Goal: Task Accomplishment & Management: Manage account settings

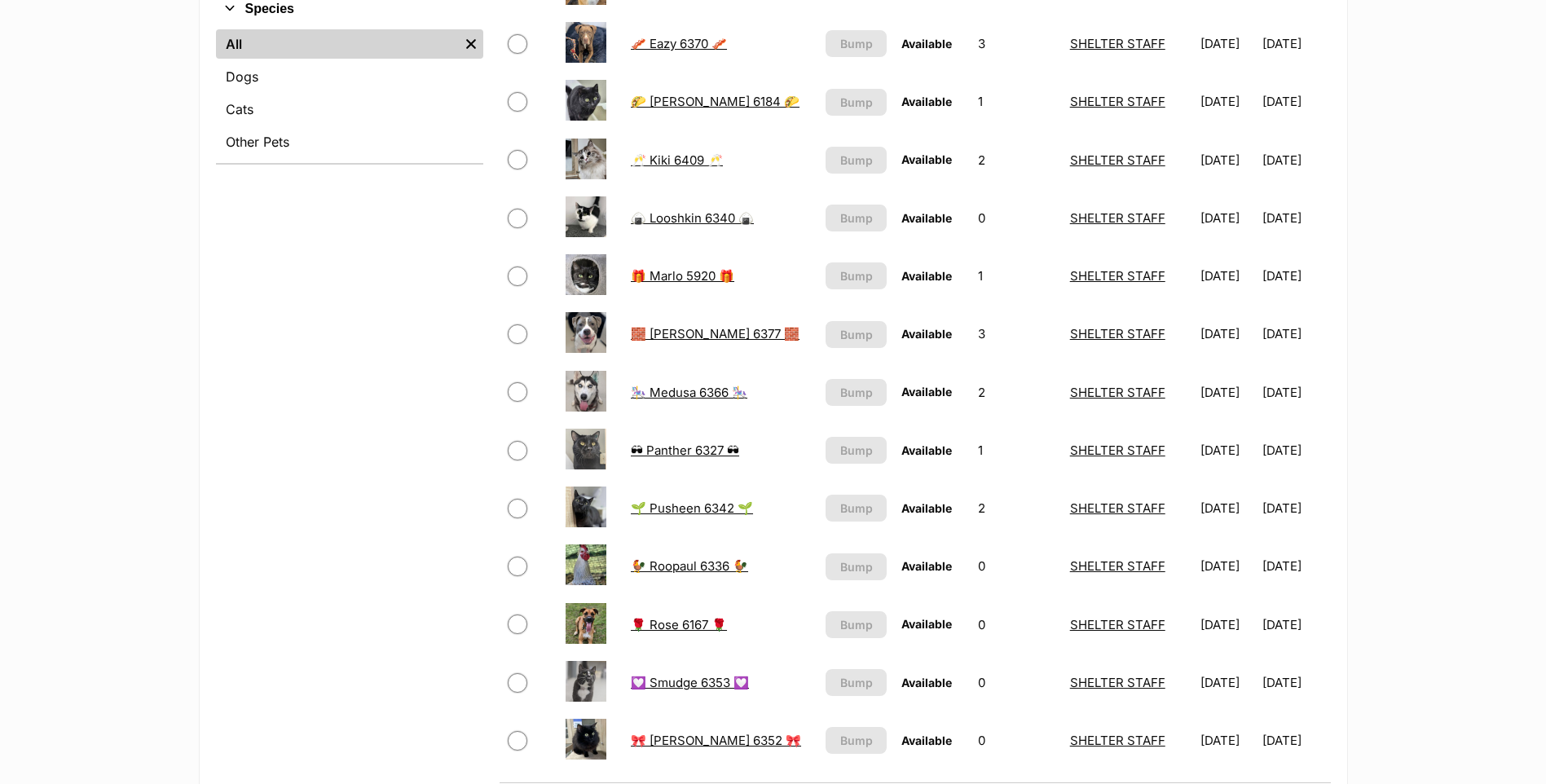
scroll to position [489, 0]
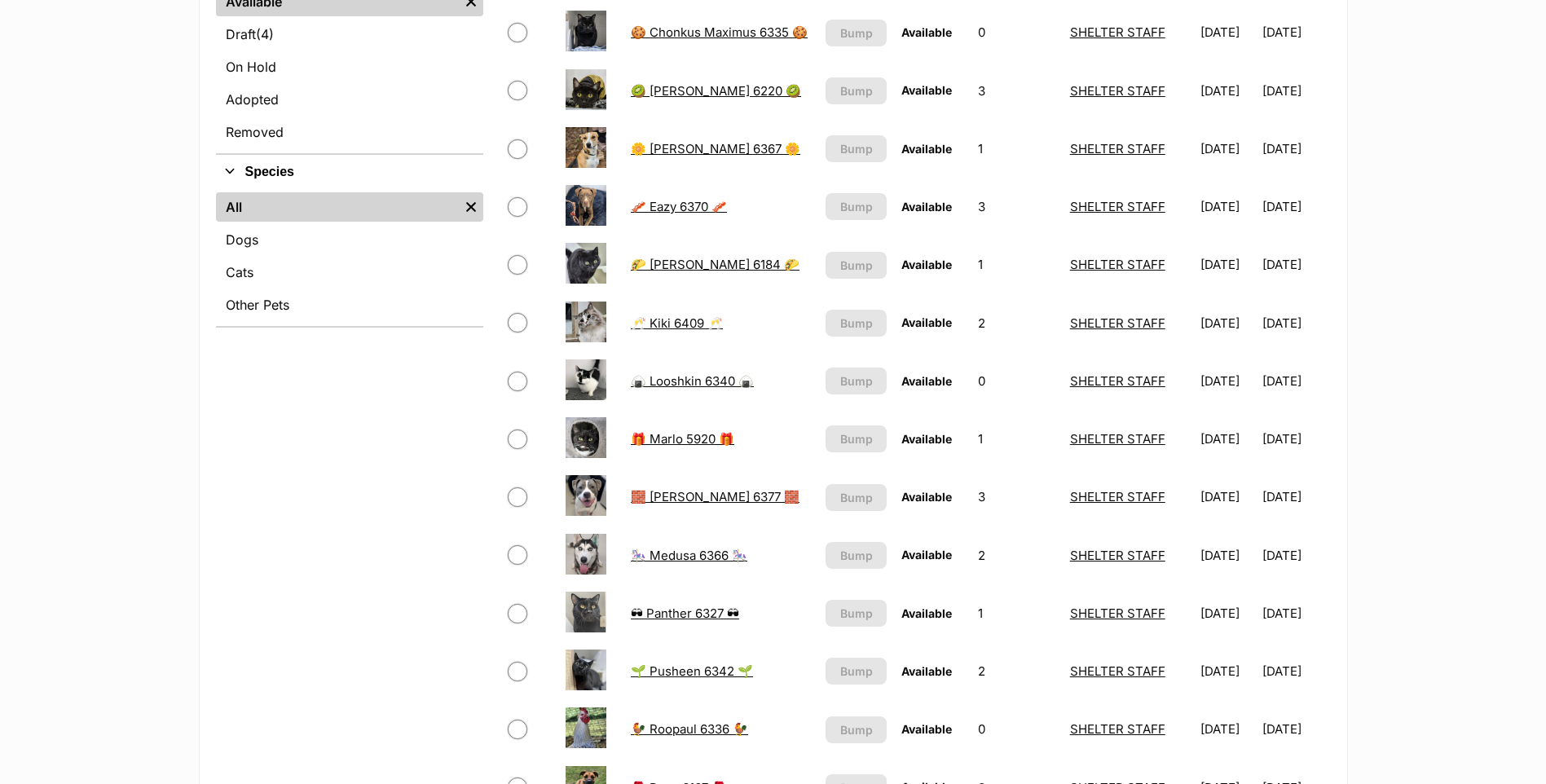
click at [673, 207] on link "🥓 Eazy 6370 🥓" at bounding box center [678, 207] width 97 height 15
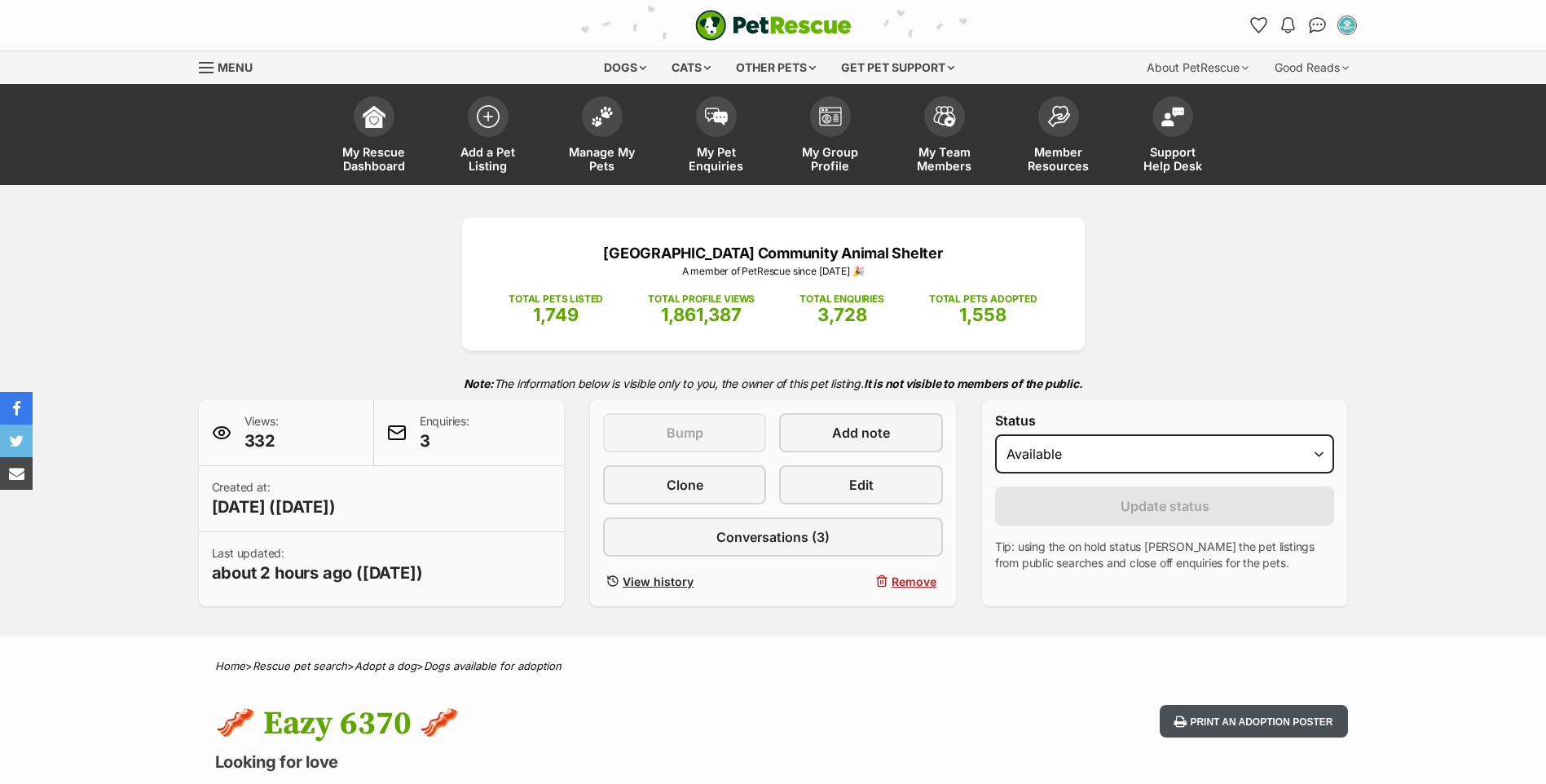
scroll to position [81, 0]
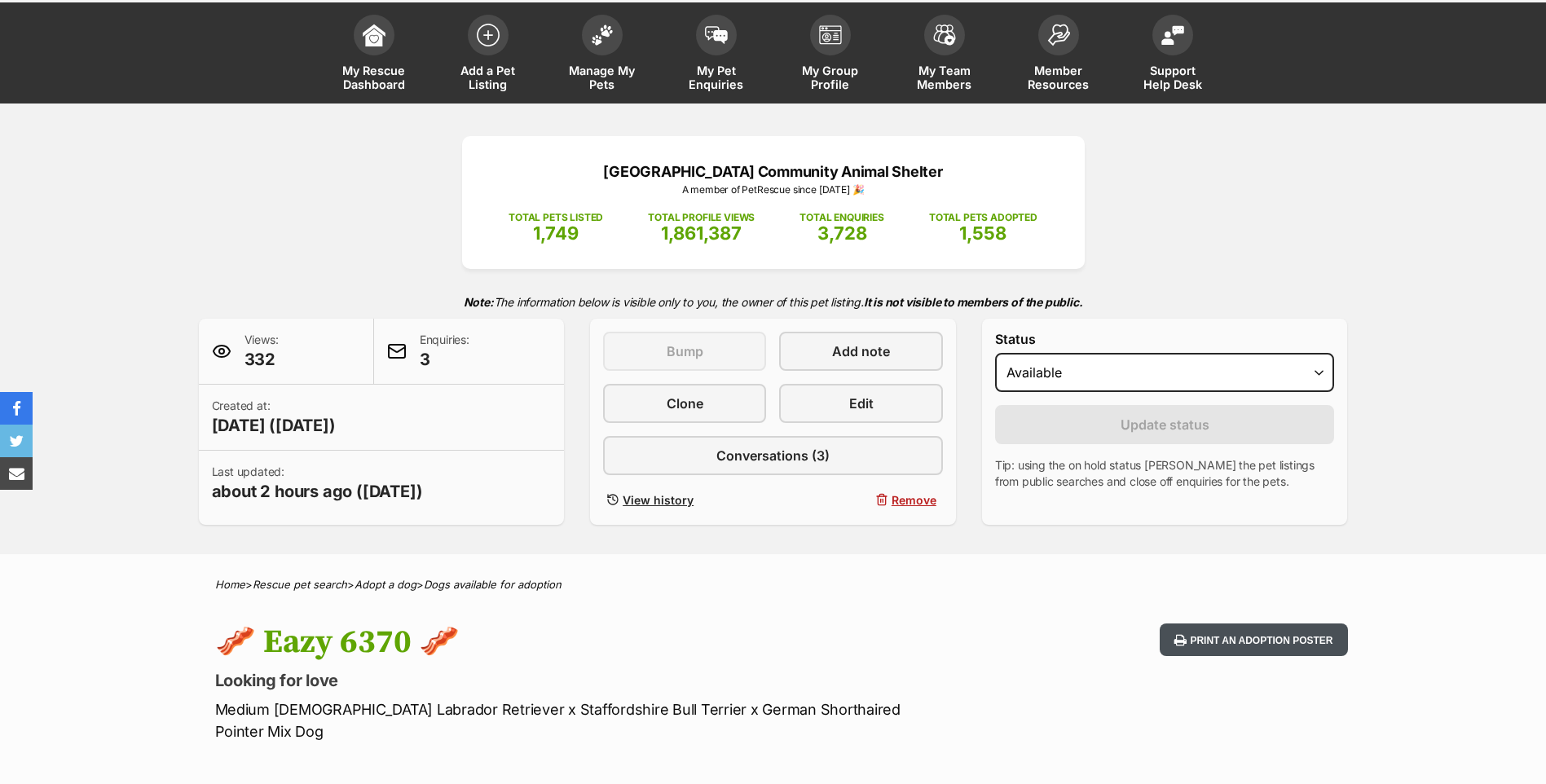
click at [1234, 640] on button "Print an adoption poster" at bounding box center [1253, 640] width 188 height 33
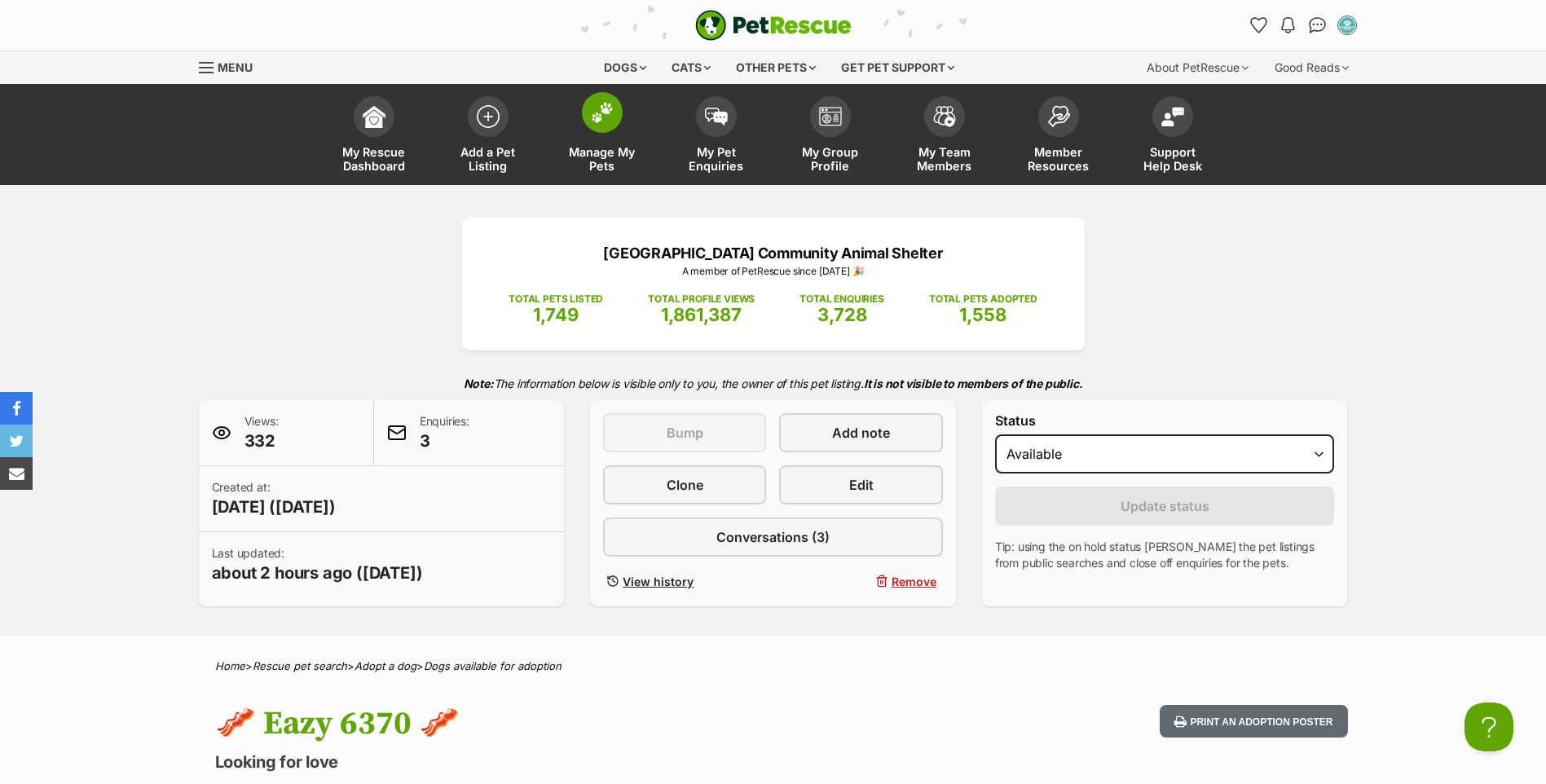
click at [616, 121] on span at bounding box center [602, 112] width 41 height 41
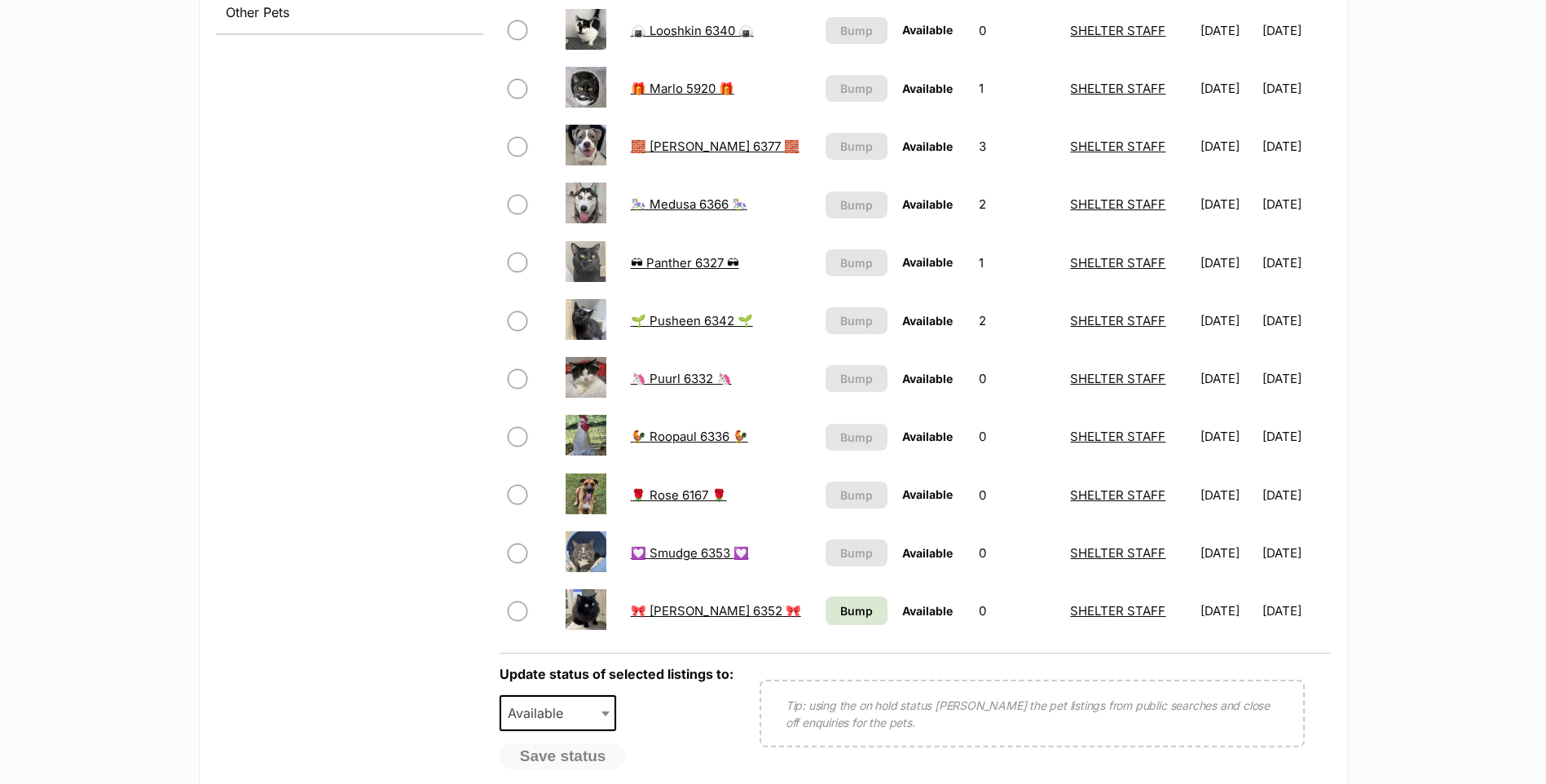
scroll to position [815, 0]
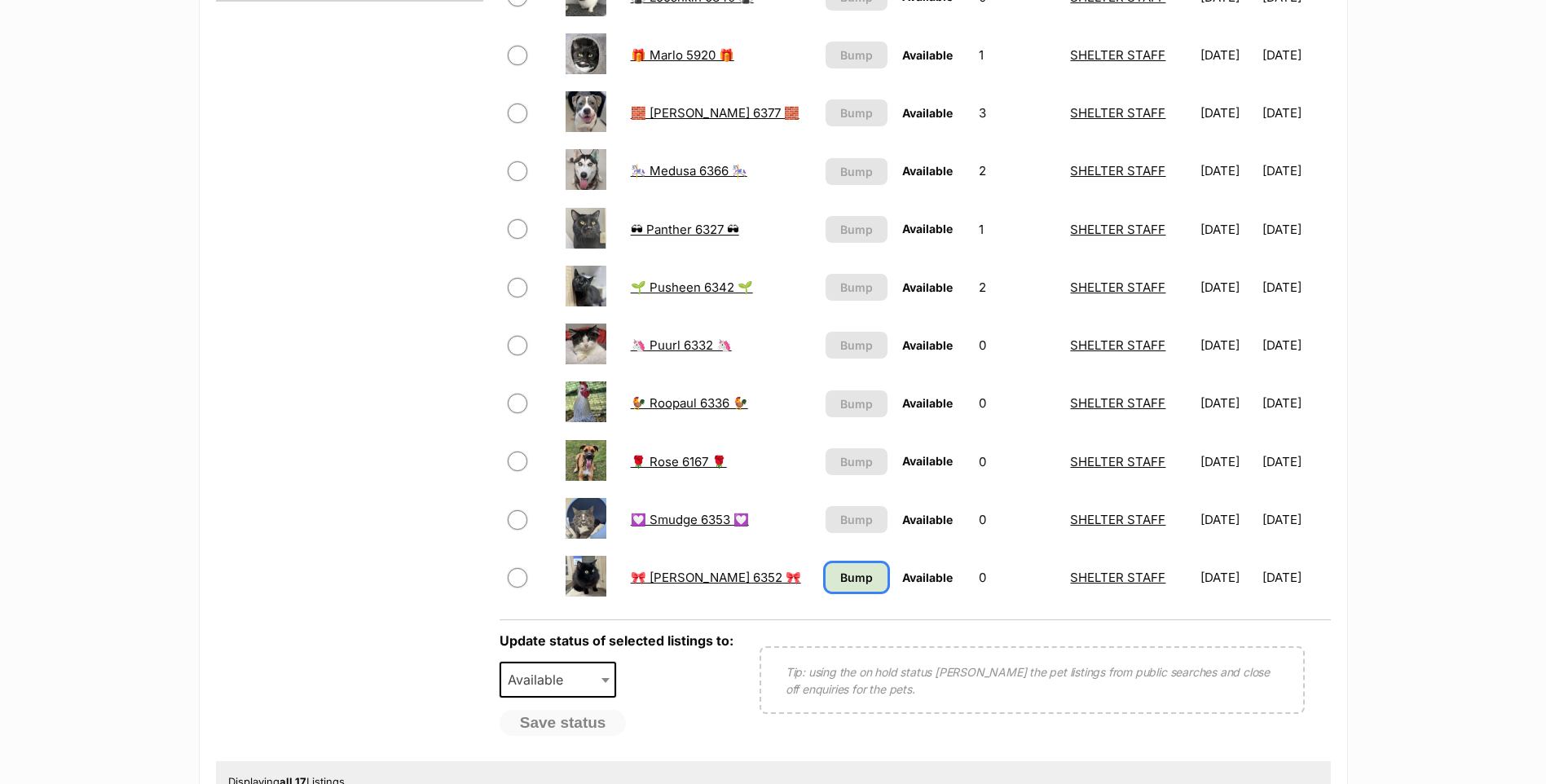
click at [849, 585] on span "Bump" at bounding box center [856, 577] width 33 height 17
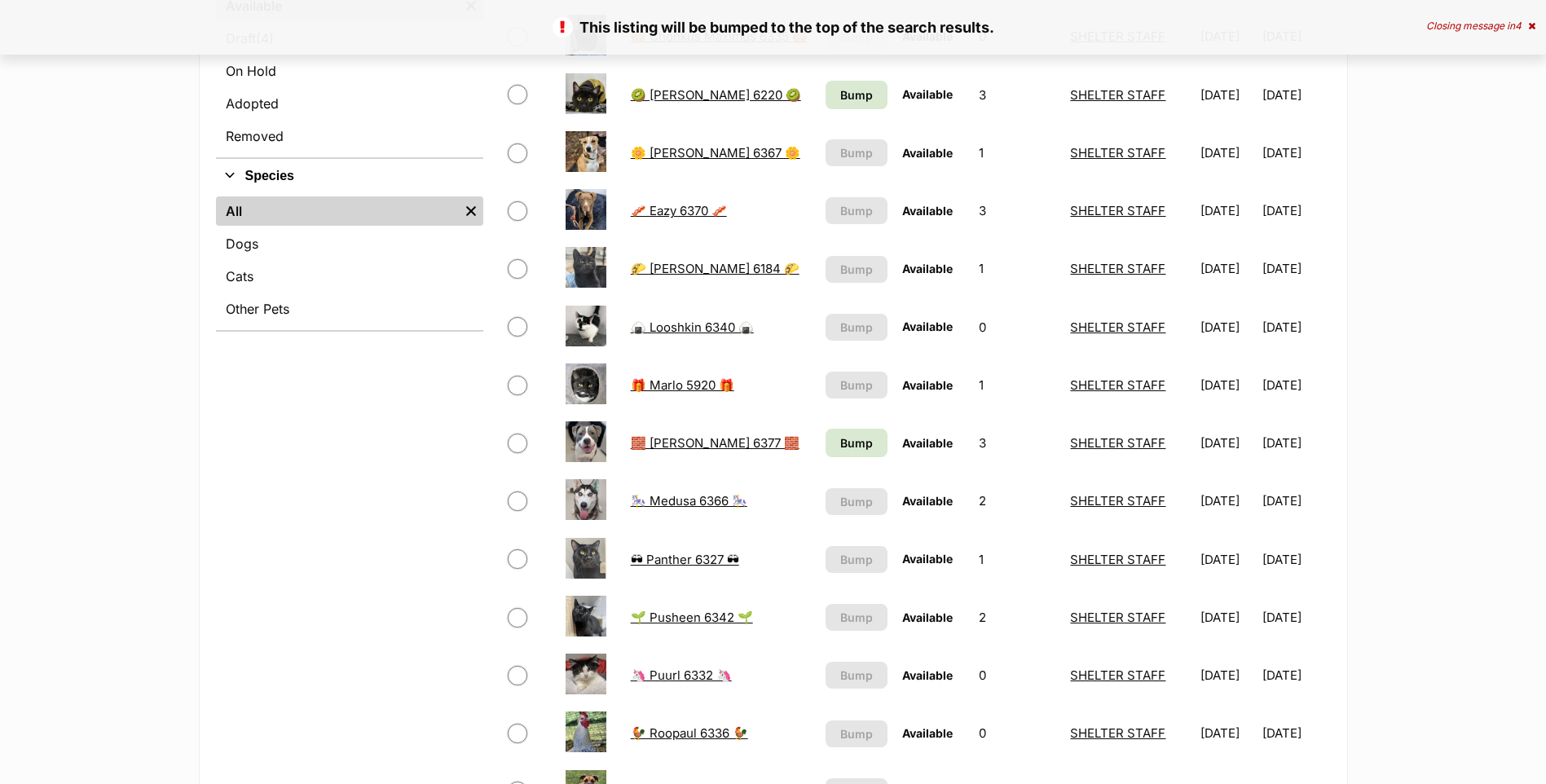
scroll to position [489, 0]
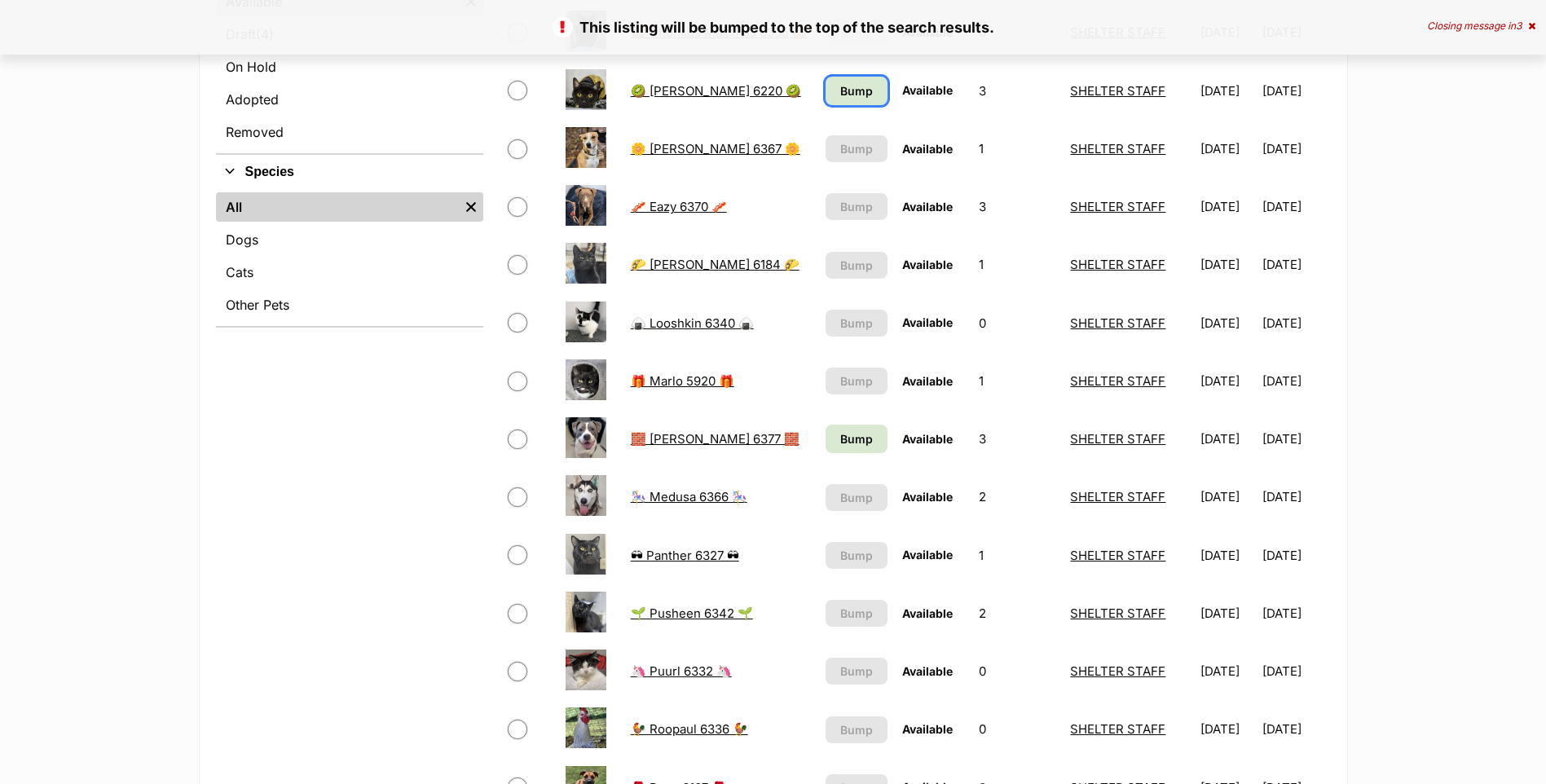
click at [840, 89] on span "Bump" at bounding box center [856, 91] width 33 height 17
click at [845, 443] on span "Bump" at bounding box center [856, 439] width 33 height 17
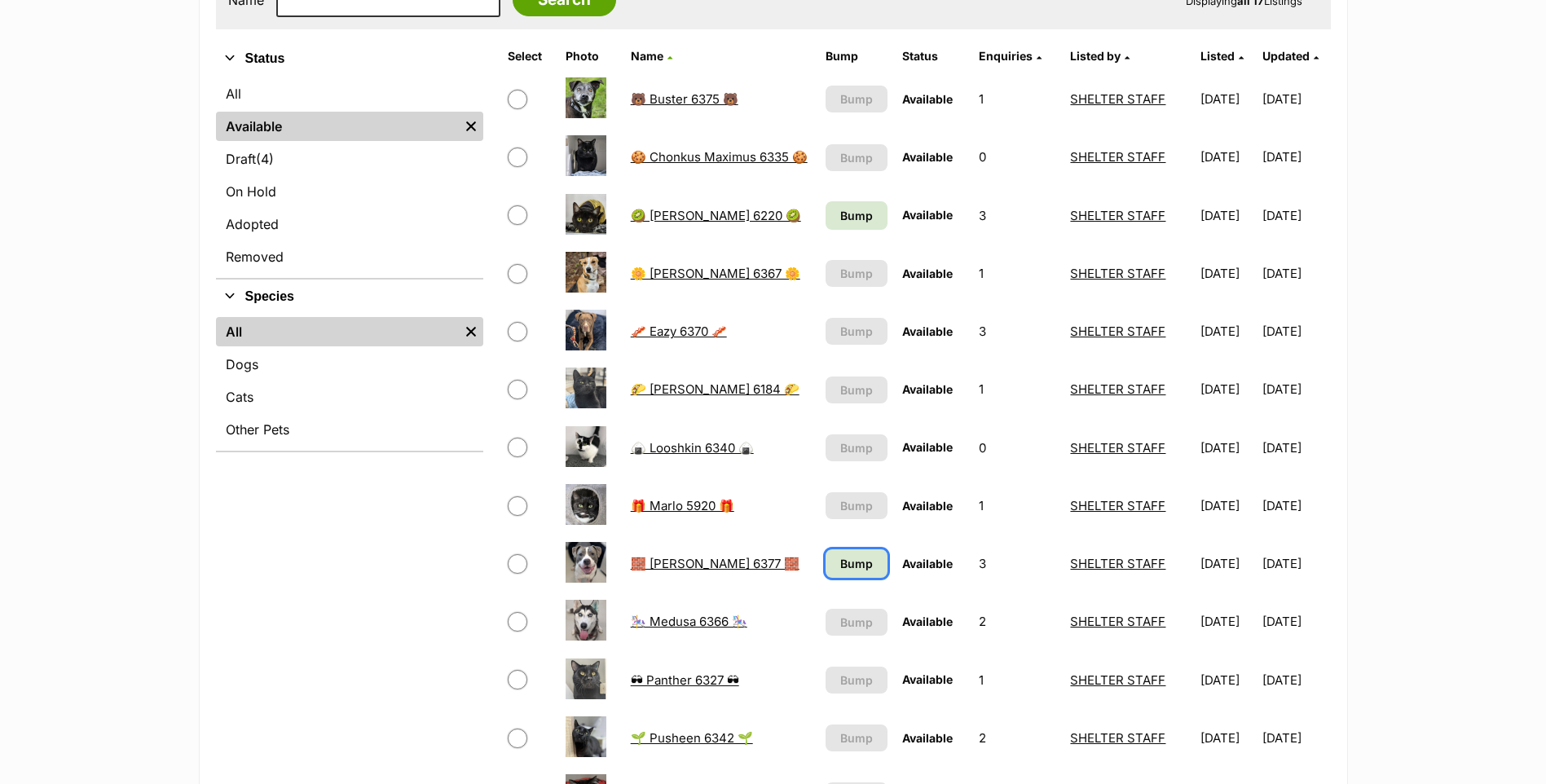
scroll to position [326, 0]
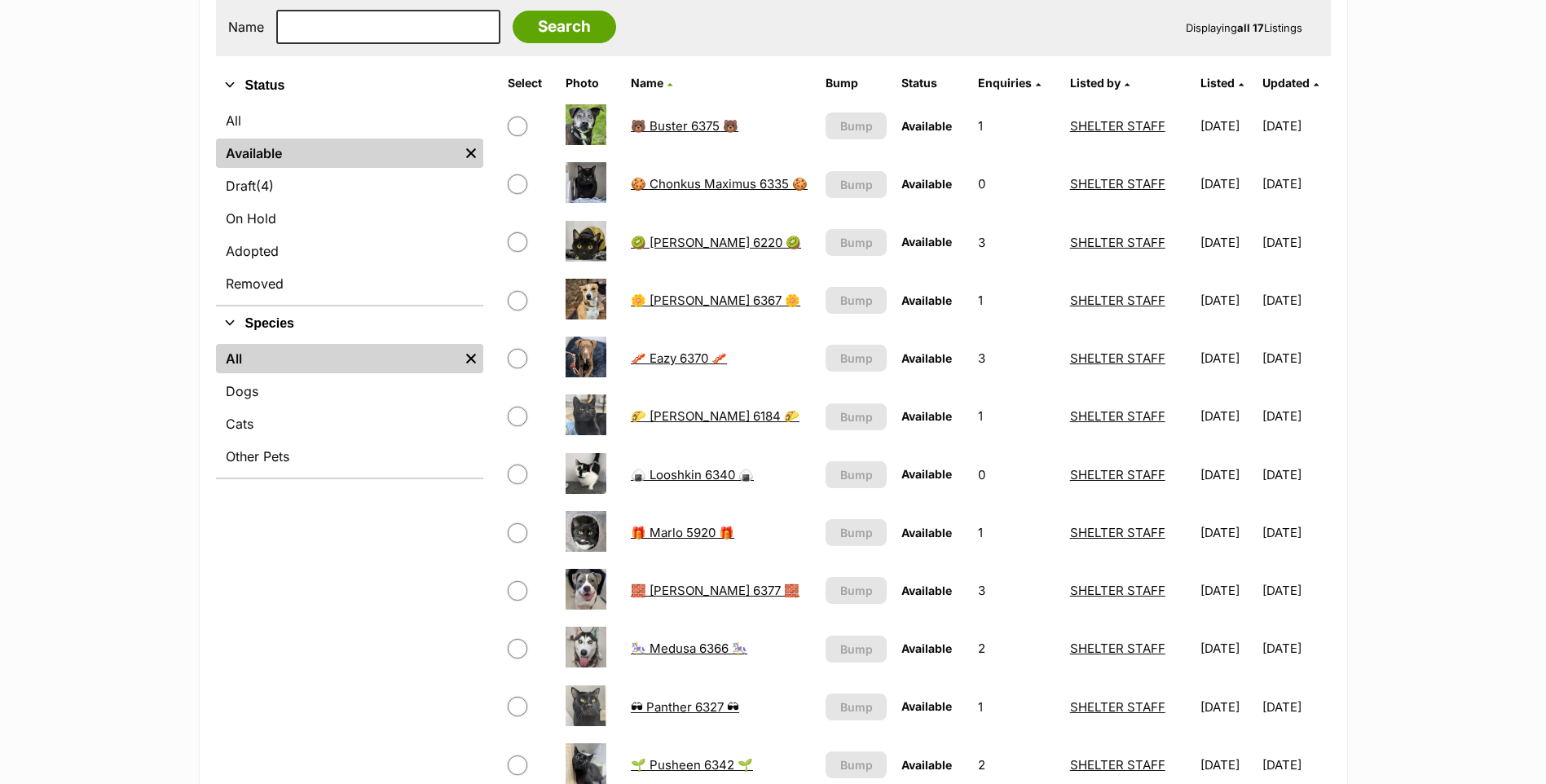
scroll to position [326, 0]
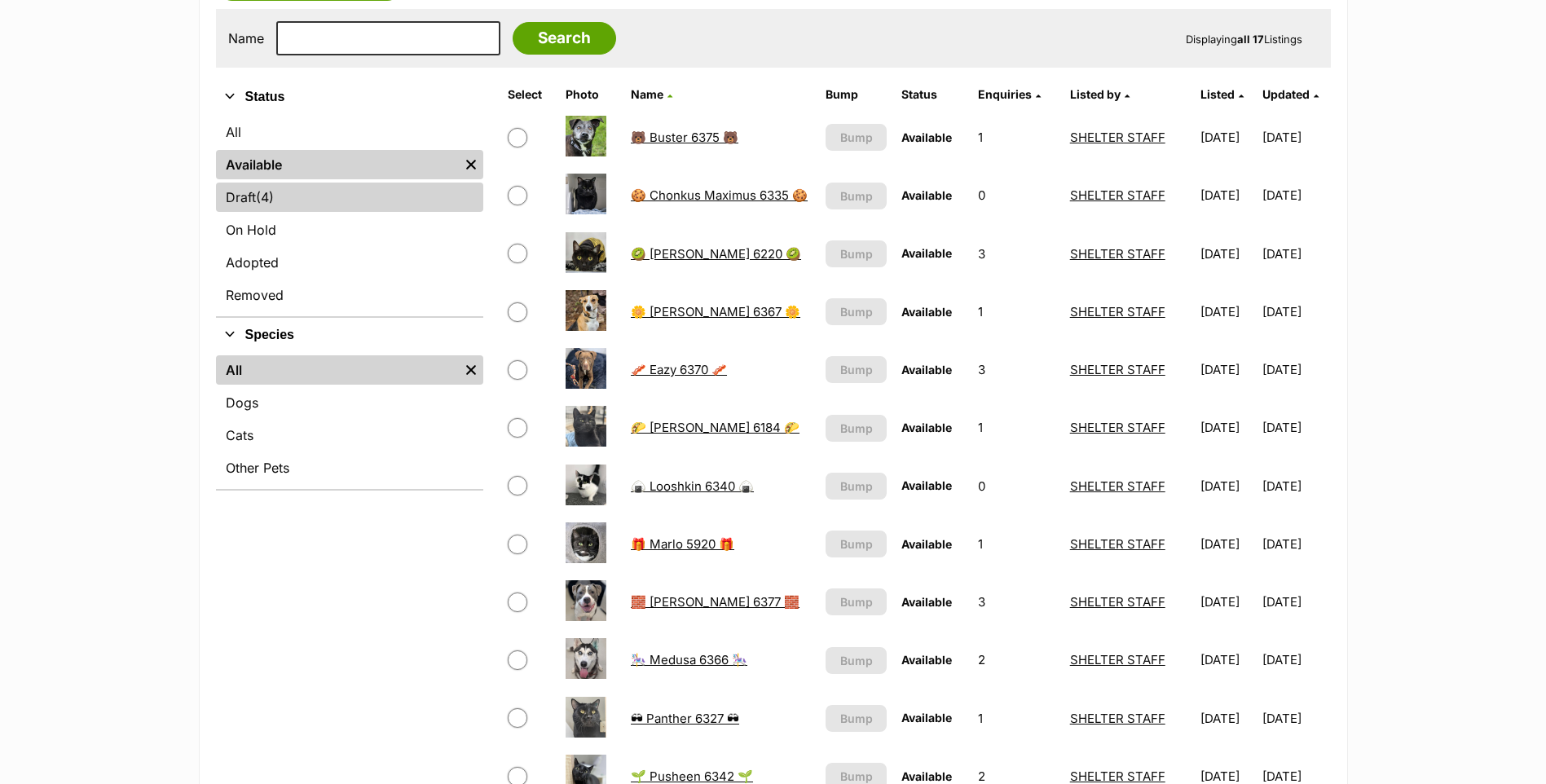
click at [335, 197] on link "Draft (4) Items" at bounding box center [349, 197] width 267 height 30
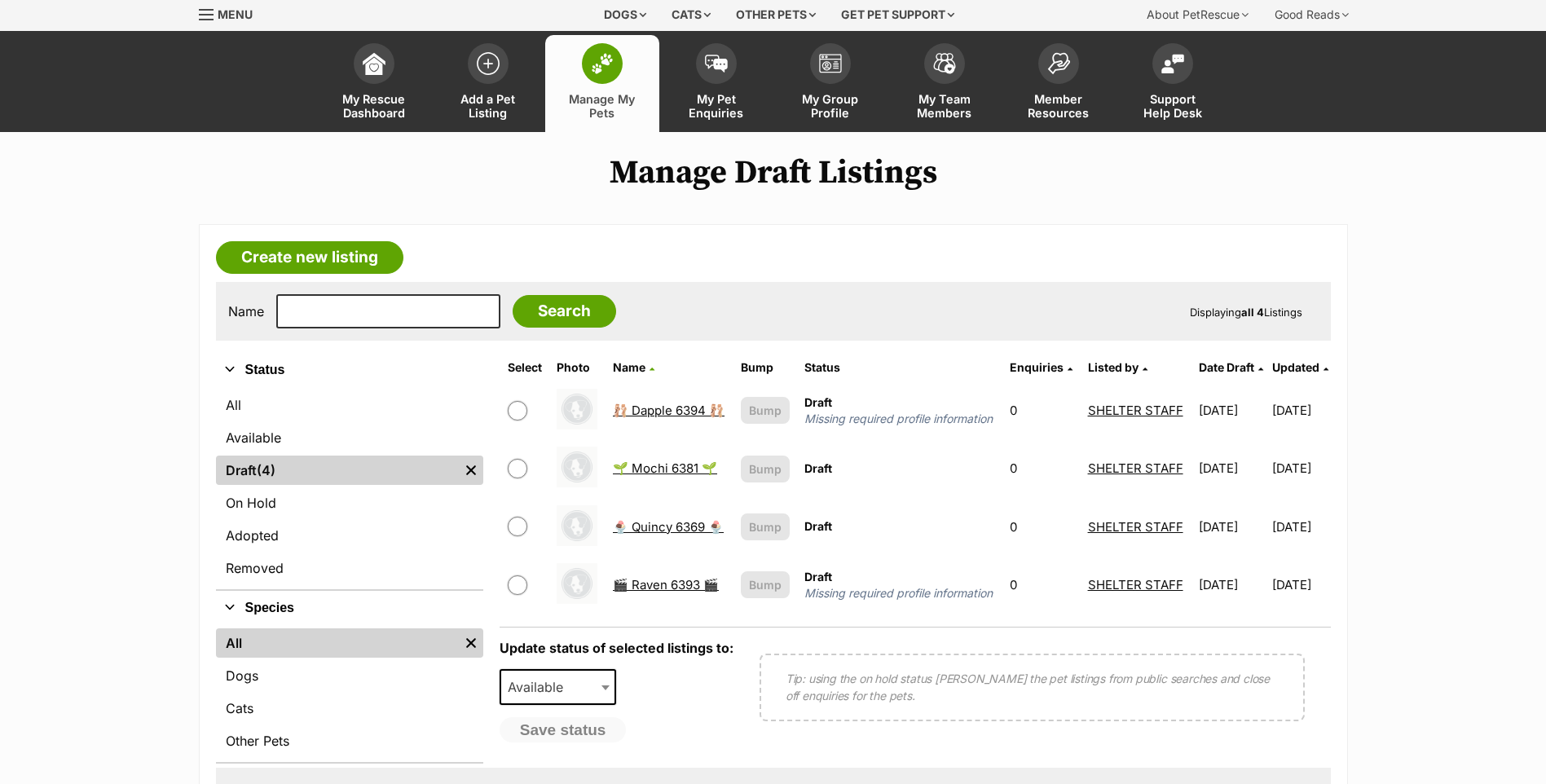
scroll to position [81, 0]
